Goal: Information Seeking & Learning: Find specific fact

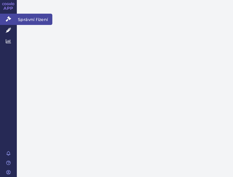
click at [9, 19] on icon at bounding box center [8, 18] width 5 height 5
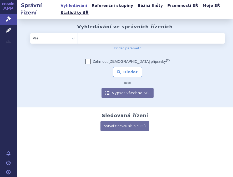
click at [87, 33] on ul at bounding box center [151, 37] width 147 height 8
click at [78, 33] on select at bounding box center [77, 38] width 0 height 11
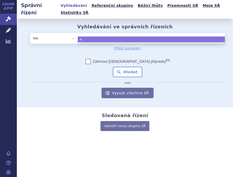
type input "ed"
type input "edo"
type input "edox"
type input "edoxa"
type input "edoxab"
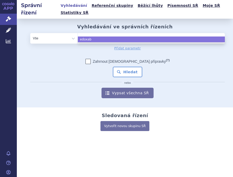
type input "edoxaba"
type input "edoxaban"
type input "edoxaban s"
type input "edoxaban st"
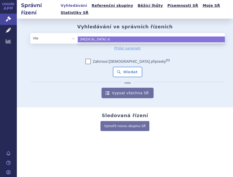
type input "edoxaban sta"
type input "edoxaban stad"
type input "edoxaban stada"
select select "edoxaban stada"
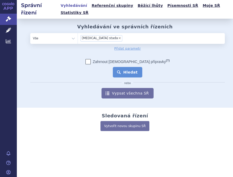
click at [132, 67] on button "Hledat" at bounding box center [128, 72] width 30 height 11
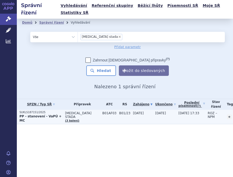
click at [73, 111] on span "EDOXABAN STADA" at bounding box center [82, 114] width 35 height 7
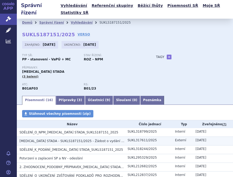
click at [100, 139] on span "EDOXABAN STADA - SUKLS187151/2025 - Žádost o vydání Rozhodnutí v SŘ o stanovení…" at bounding box center [108, 141] width 178 height 4
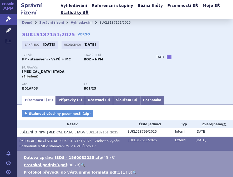
scroll to position [26, 0]
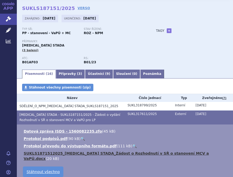
click at [151, 151] on link "SUKLS1871512025_EDOXABAN STADA_Žádost o Rozhodnutí v SŘ o stanovení MCV a VaPÚ.…" at bounding box center [116, 155] width 185 height 9
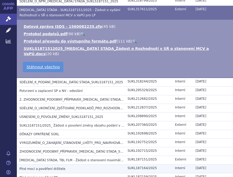
scroll to position [131, 0]
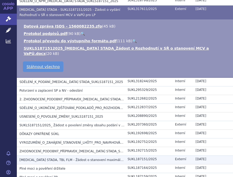
click at [88, 158] on span "EDOXABAN STADA, TBL FLM - Žádost o stanovení maximální ceny a výše a podmínek ú…" at bounding box center [102, 160] width 167 height 4
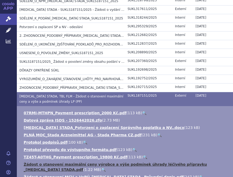
click at [183, 162] on link "Žádost o stanovení maximální ceny výrobce a výše podmínek úhrady léčivého přípr…" at bounding box center [115, 166] width 183 height 9
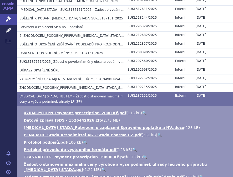
scroll to position [158, 0]
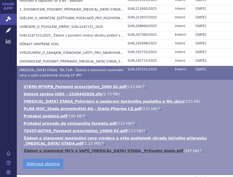
click at [98, 149] on link "Žádost o stanovení MCV a VaPÚ_Edoxaban STADA _Průvodní dopis.pdf" at bounding box center [104, 151] width 160 height 4
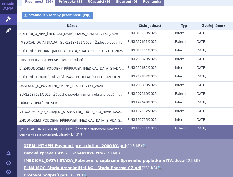
scroll to position [56, 0]
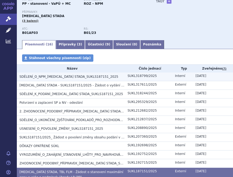
click at [77, 75] on span "SDĚLENÍ_O_NPM_EDOXABAN STADA_SUKLS187151_2025" at bounding box center [68, 77] width 99 height 4
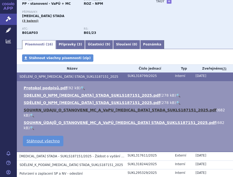
click at [120, 108] on link "SOUHRN_UDAJU_O_STANOVENE_MC_A_VaPU_EDOXABAN_STADA_SUKLS187151_2025.pdf" at bounding box center [120, 110] width 193 height 4
